Goal: Use online tool/utility: Use online tool/utility

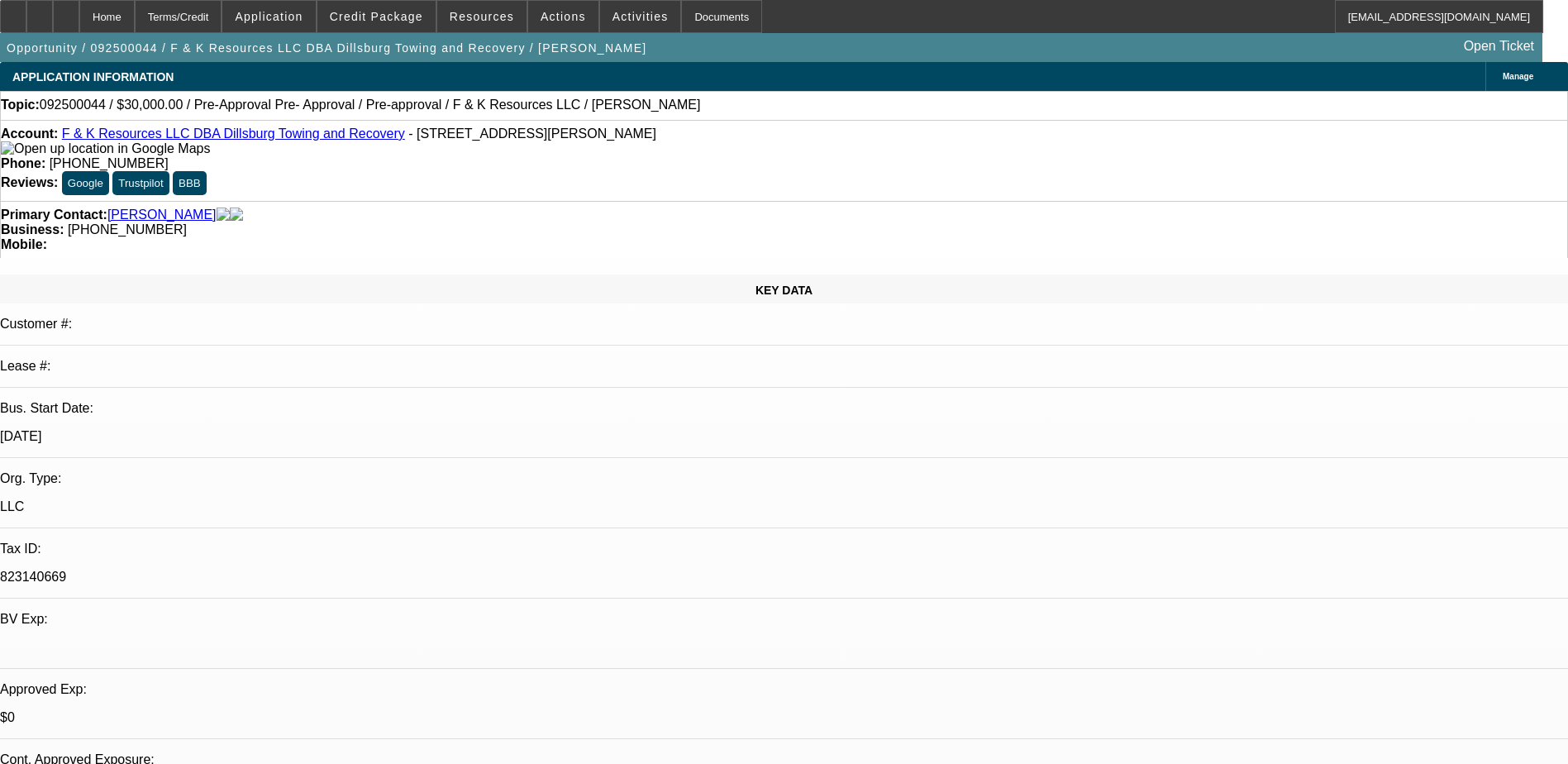
select select "0"
select select "6"
select select "0"
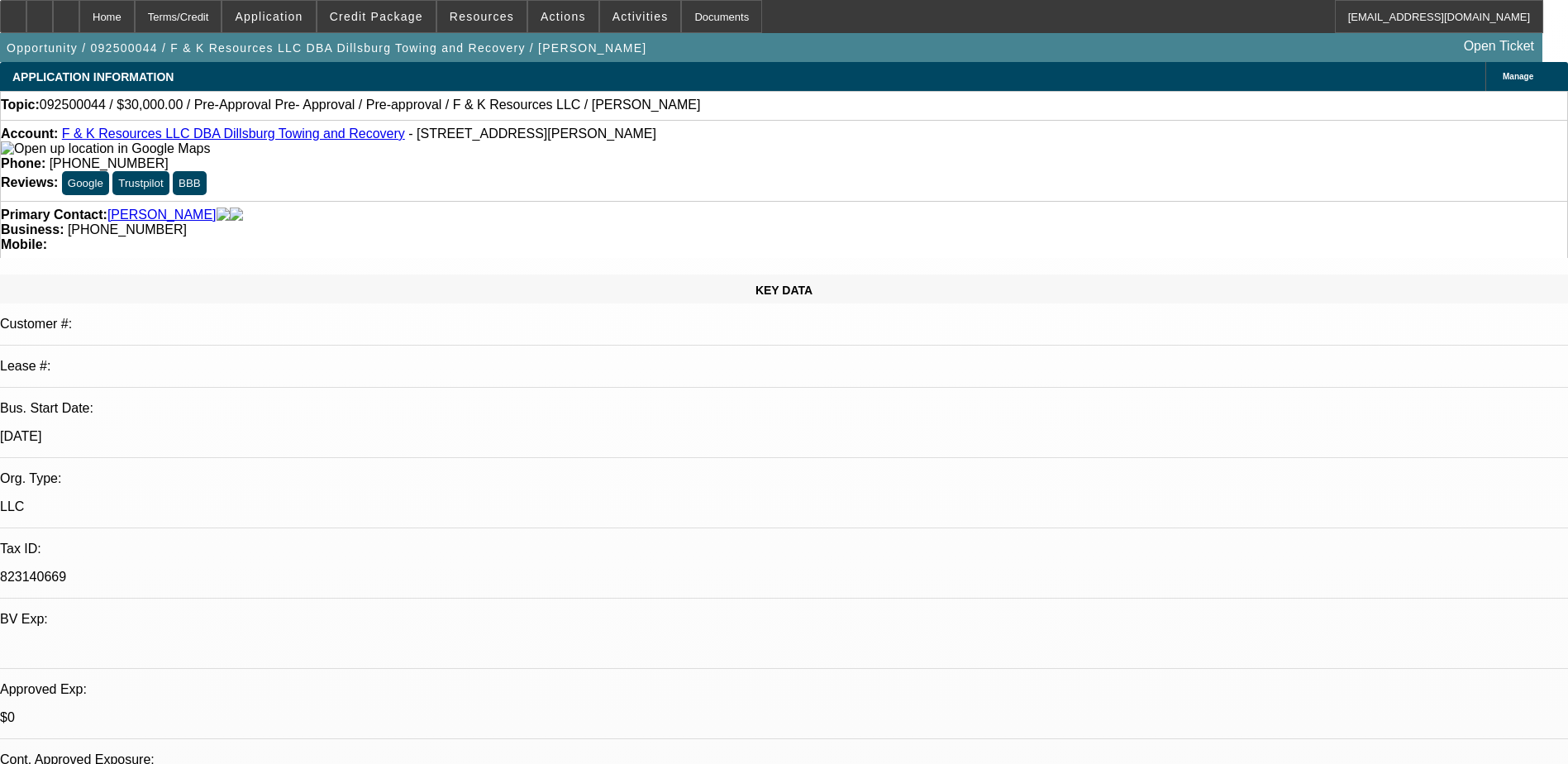
select select "0"
select select "6"
select select "0"
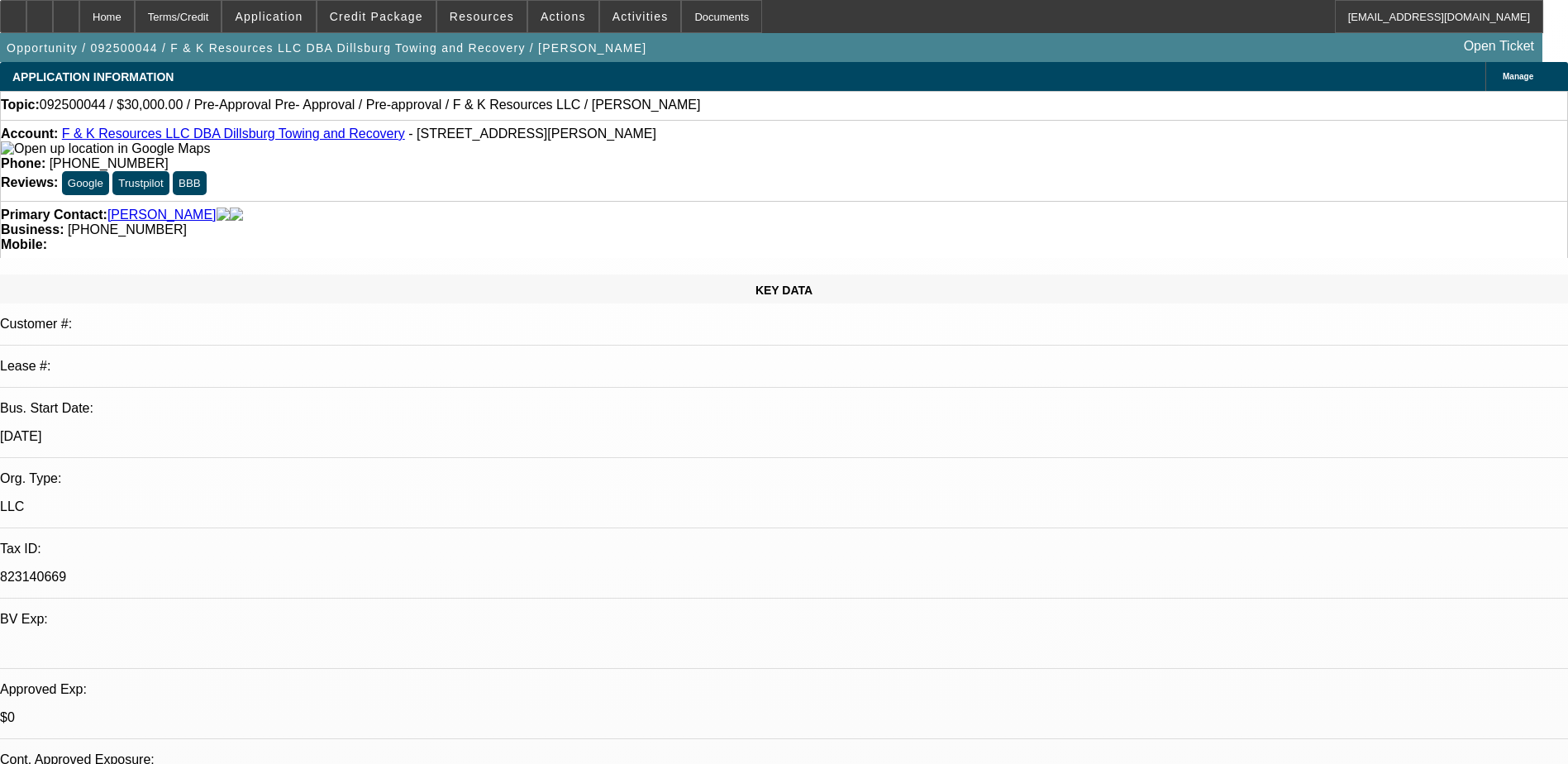
select select "0"
select select "6"
select select "0"
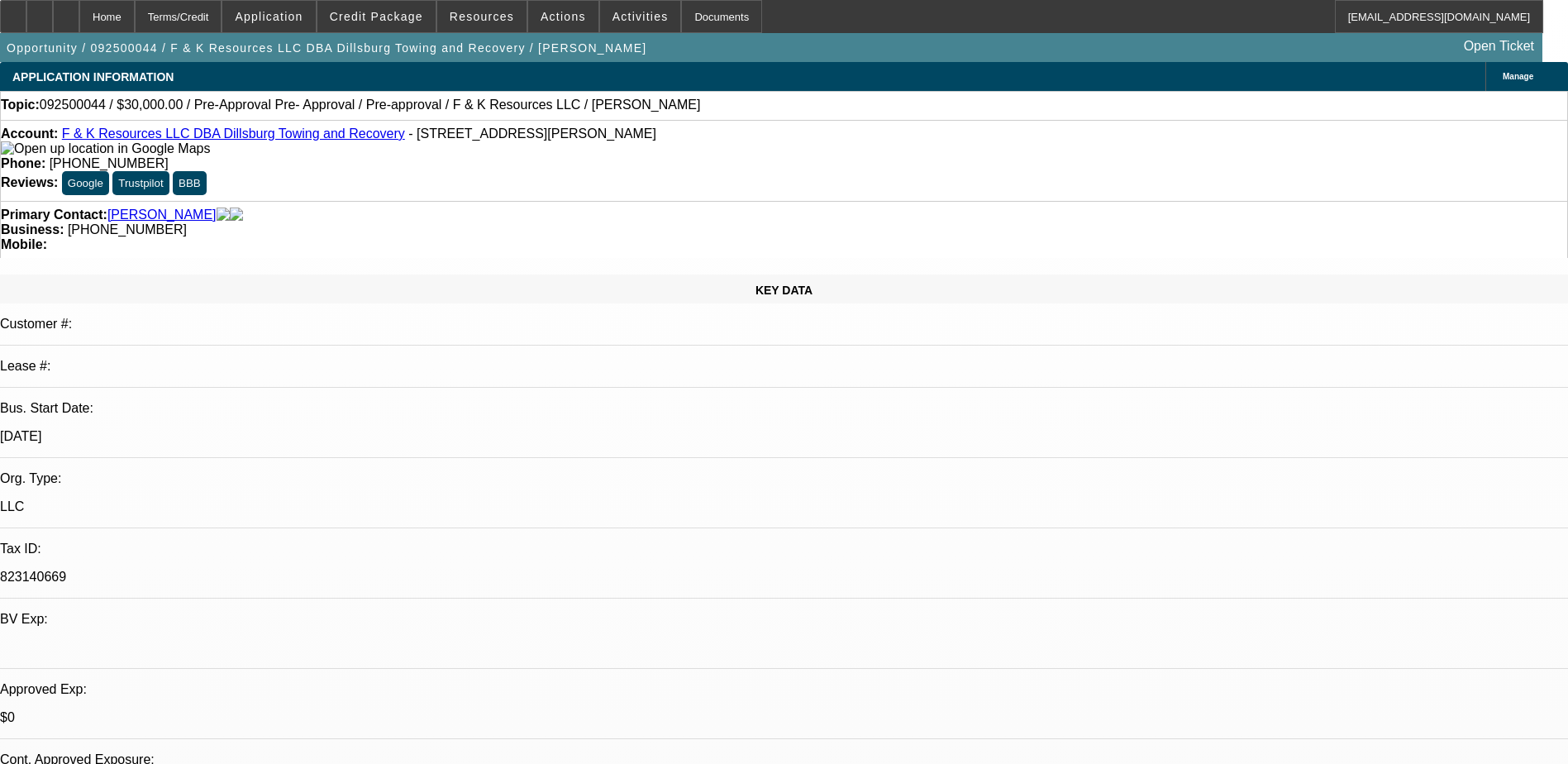
select select "6"
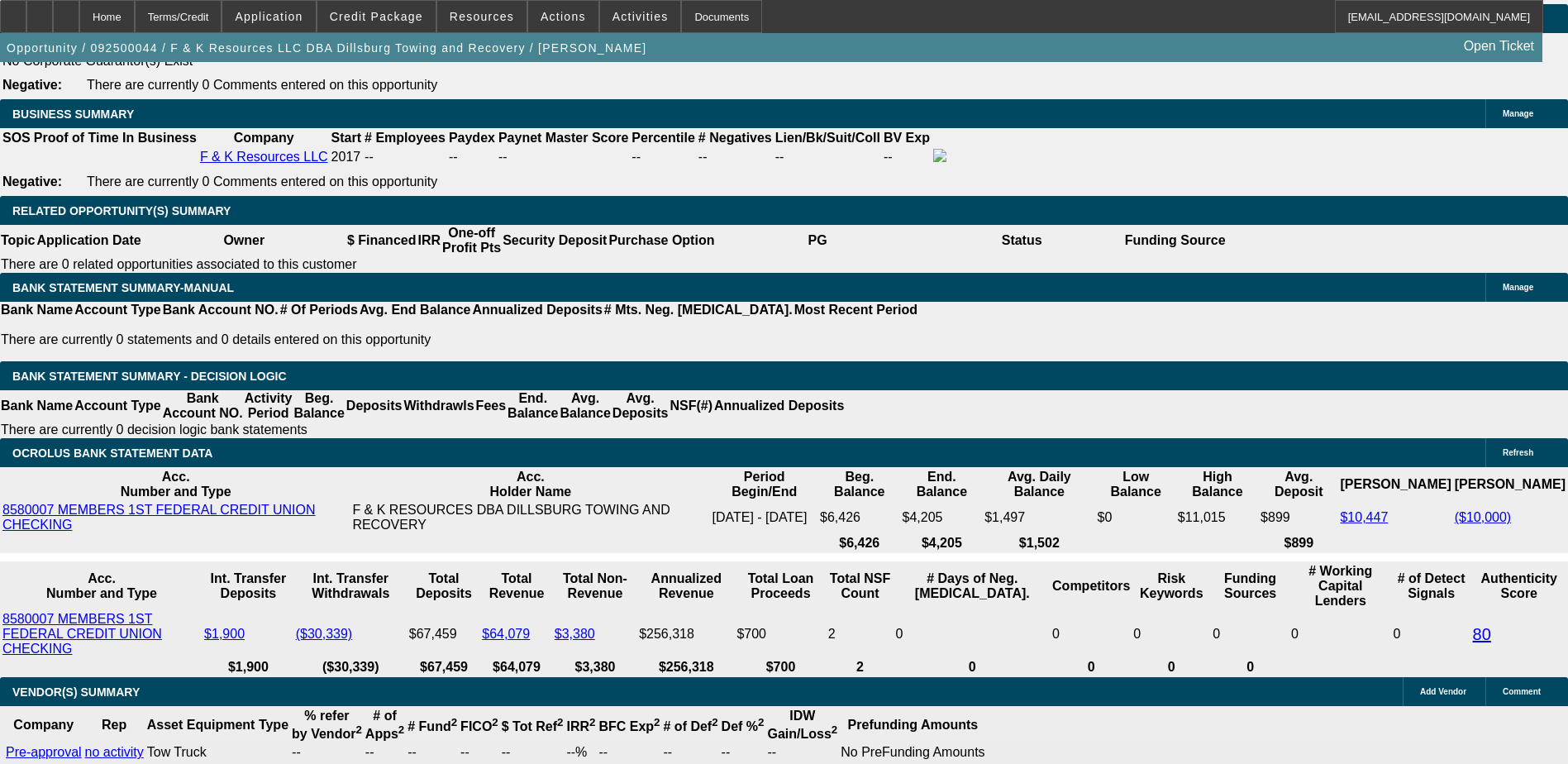
scroll to position [2645, 0]
